Goal: Information Seeking & Learning: Learn about a topic

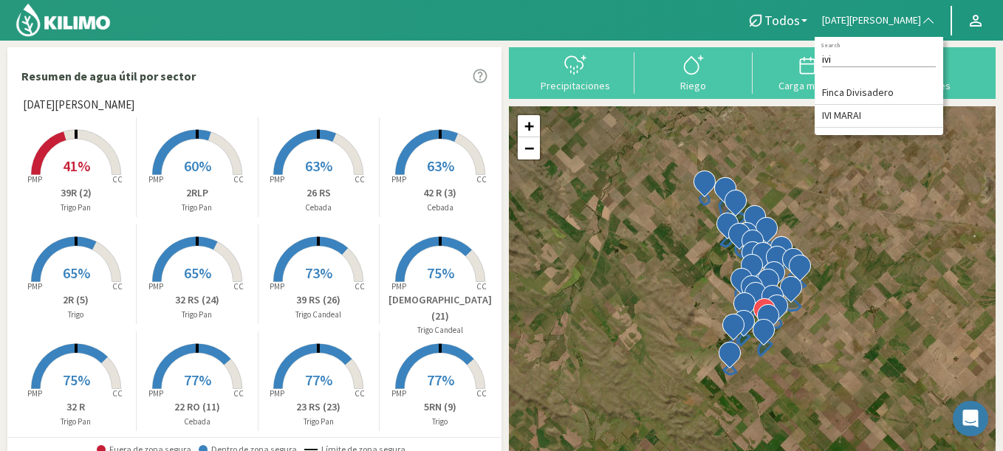
type input "ivi"
click at [912, 128] on li "IVI MARAI" at bounding box center [879, 116] width 128 height 23
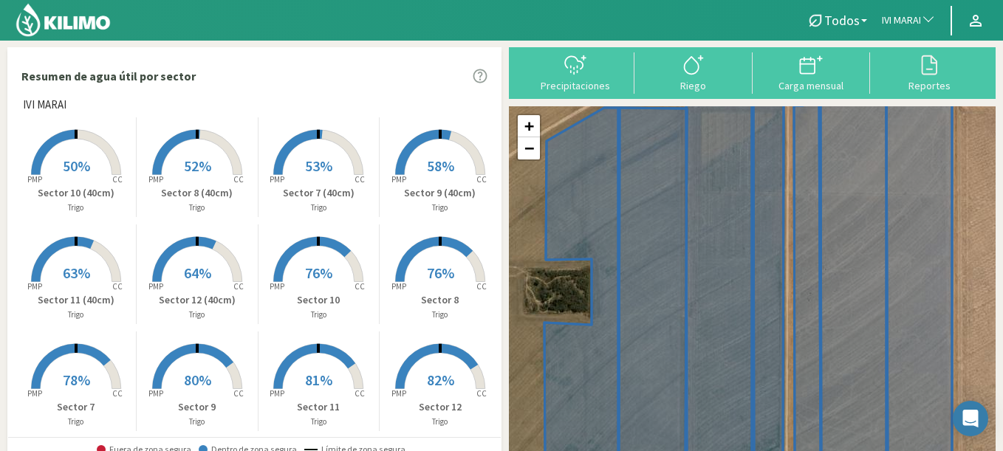
click at [438, 167] on span "58%" at bounding box center [440, 166] width 27 height 18
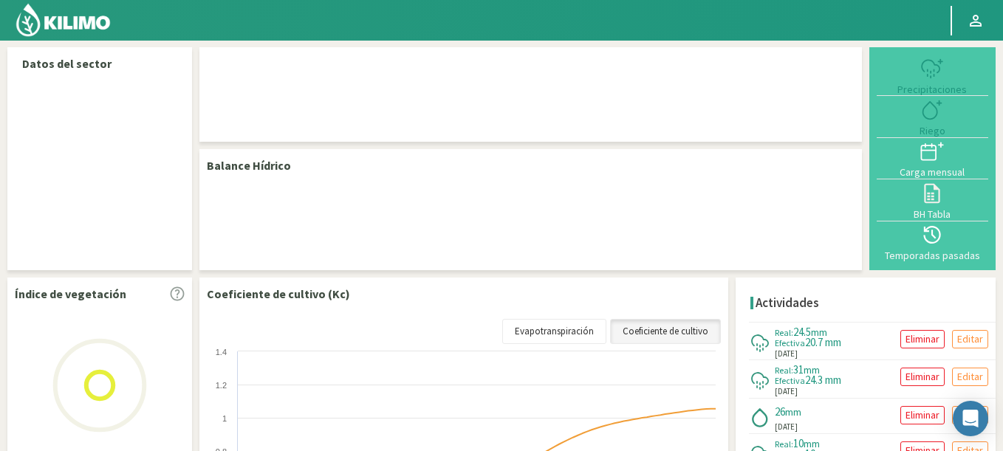
select select "128: Object"
select select "11: Object"
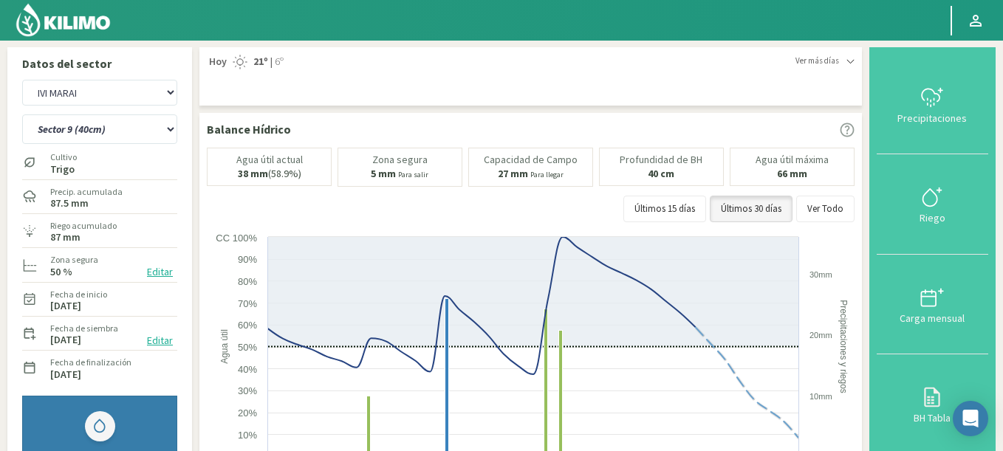
click at [434, 33] on div at bounding box center [466, 20] width 932 height 41
drag, startPoint x: 72, startPoint y: 19, endPoint x: 101, endPoint y: 4, distance: 32.7
click at [73, 21] on img at bounding box center [63, 19] width 97 height 35
